Goal: Task Accomplishment & Management: Use online tool/utility

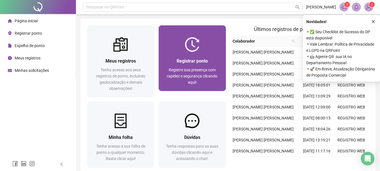
click at [181, 64] on div "Registrar ponto" at bounding box center [191, 60] width 53 height 7
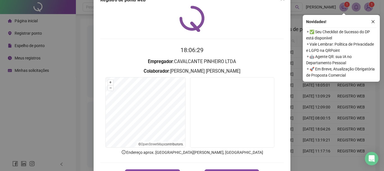
scroll to position [37, 0]
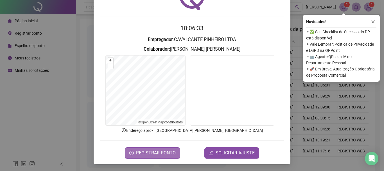
click at [163, 150] on span "REGISTRAR PONTO" at bounding box center [156, 152] width 40 height 7
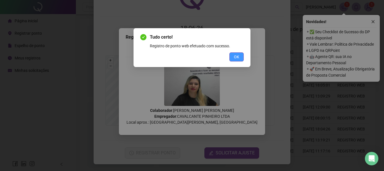
click at [236, 58] on span "OK" at bounding box center [236, 57] width 5 height 6
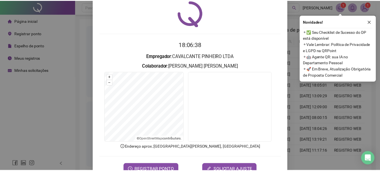
scroll to position [0, 0]
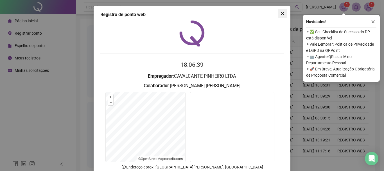
click at [282, 12] on icon "close" at bounding box center [282, 13] width 3 height 3
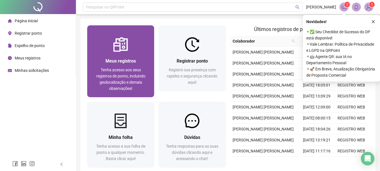
click at [121, 58] on span "Meus registros" at bounding box center [120, 60] width 30 height 5
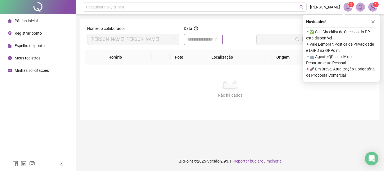
click at [219, 39] on div at bounding box center [203, 39] width 32 height 7
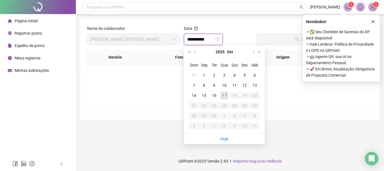
type input "**********"
click at [225, 94] on div "17" at bounding box center [224, 95] width 7 height 7
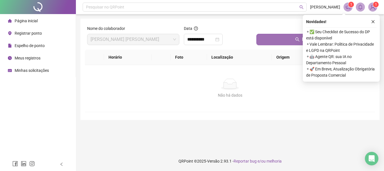
click at [273, 36] on button "Buscar registros" at bounding box center [314, 39] width 116 height 11
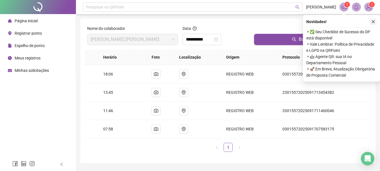
click at [374, 21] on icon "close" at bounding box center [373, 22] width 4 height 4
